Goal: Task Accomplishment & Management: Complete application form

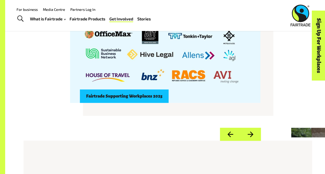
scroll to position [414, 0]
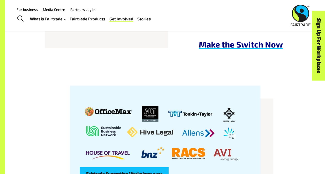
click at [215, 48] on b "Make the Switch Now" at bounding box center [241, 44] width 84 height 10
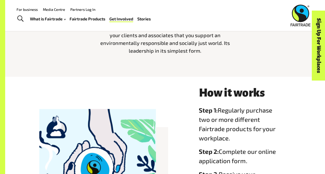
scroll to position [142, 0]
